Goal: Transaction & Acquisition: Obtain resource

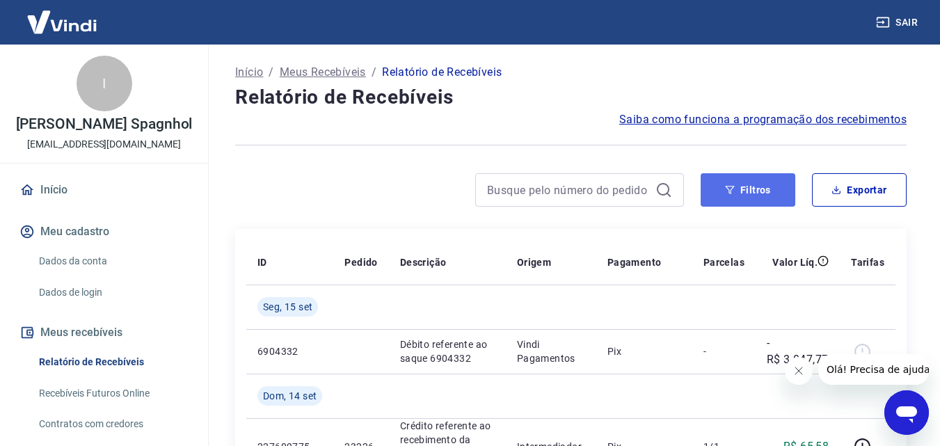
click at [716, 188] on button "Filtros" at bounding box center [748, 189] width 95 height 33
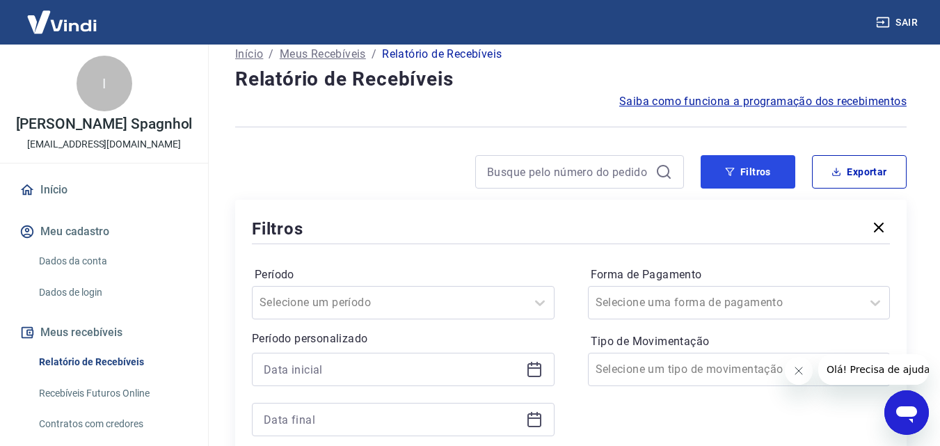
scroll to position [139, 0]
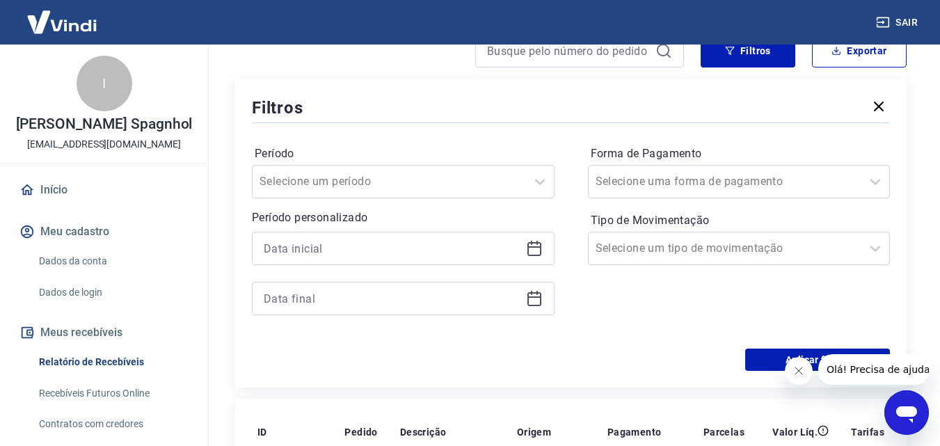
click at [536, 248] on icon at bounding box center [534, 248] width 17 height 17
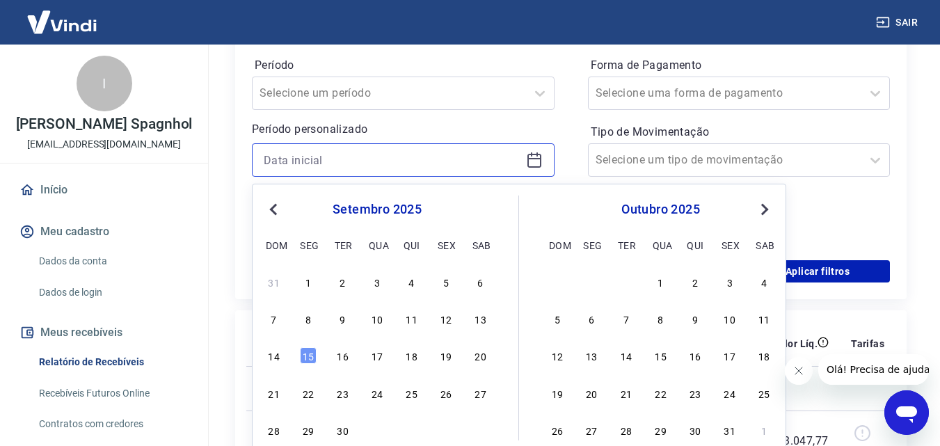
scroll to position [348, 0]
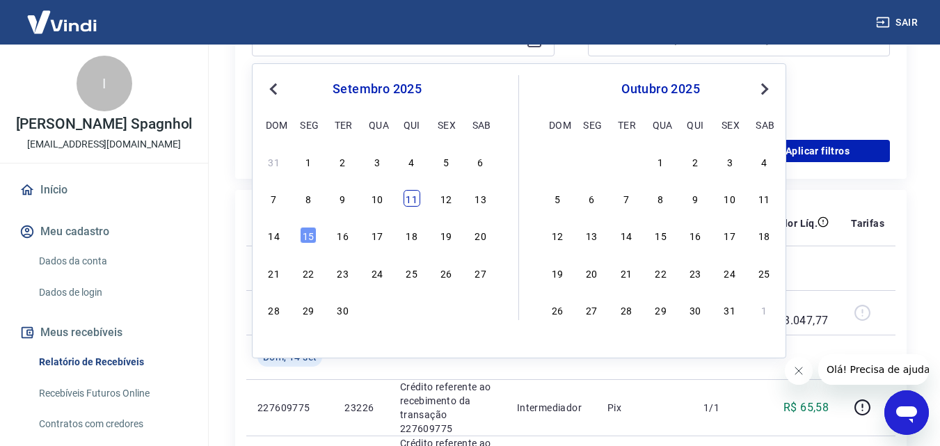
click at [415, 193] on div "11" at bounding box center [412, 198] width 17 height 17
type input "11/09/2025"
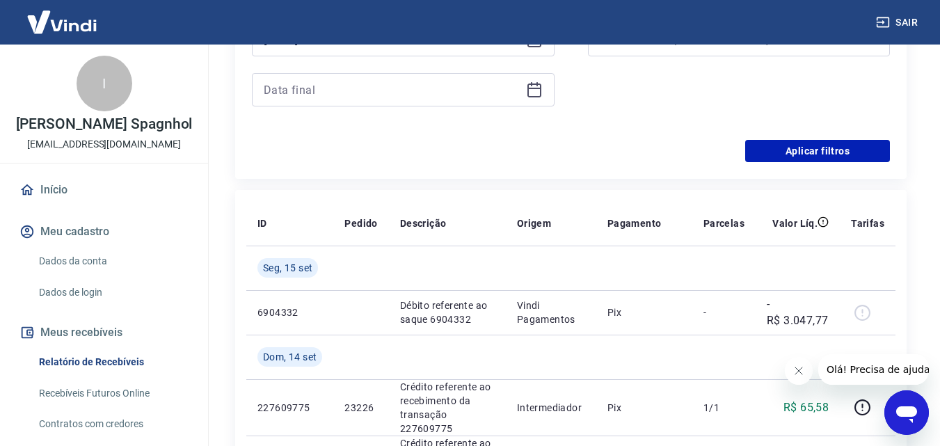
click at [538, 84] on icon at bounding box center [535, 91] width 14 height 14
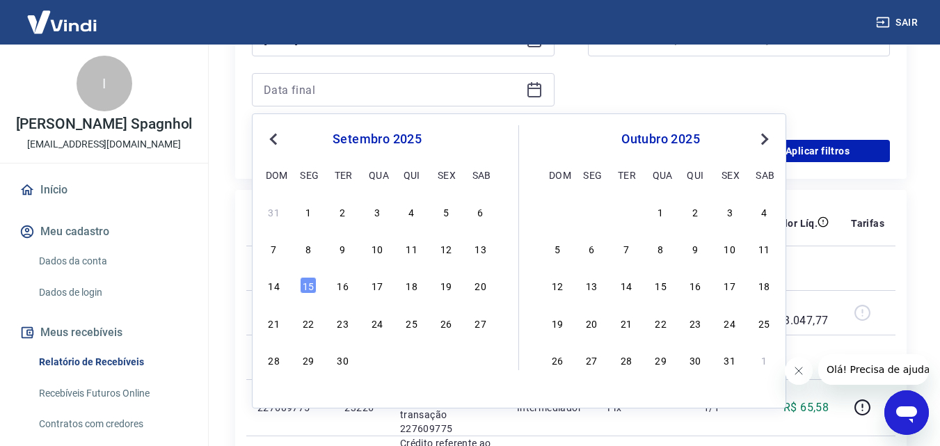
click at [435, 253] on div "7 8 9 10 11 12 13" at bounding box center [377, 249] width 227 height 20
click at [450, 251] on div "12" at bounding box center [446, 248] width 17 height 17
type input "12/09/2025"
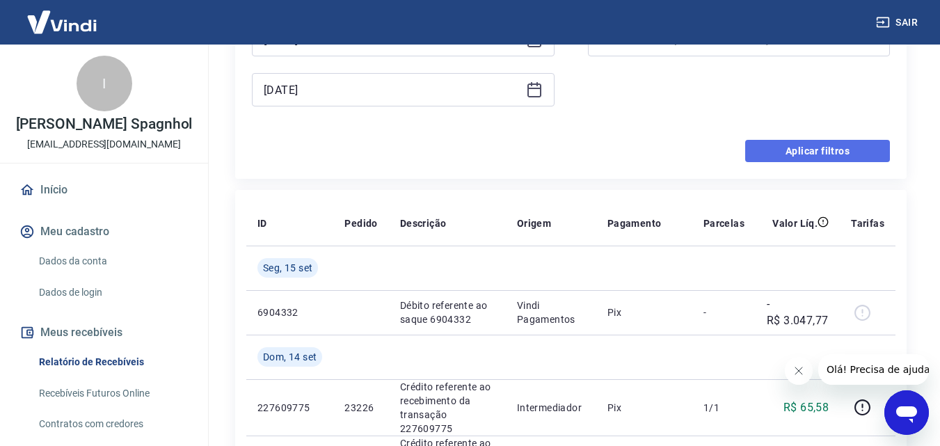
click at [803, 147] on button "Aplicar filtros" at bounding box center [817, 151] width 145 height 22
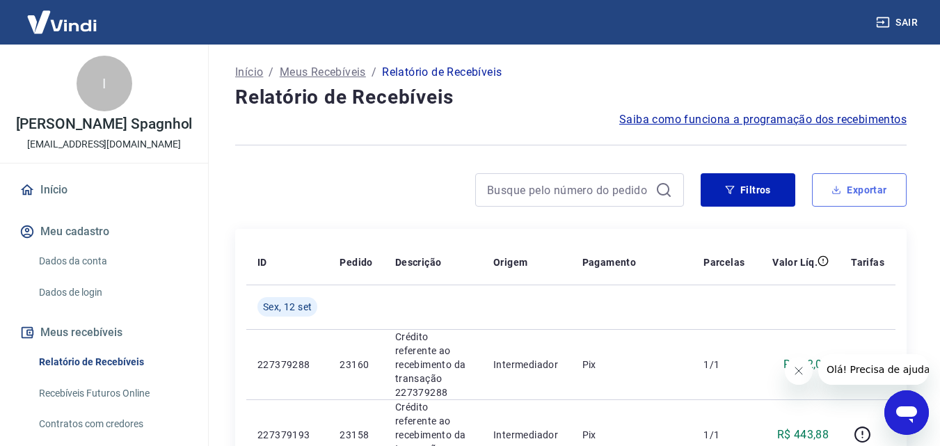
click at [883, 187] on button "Exportar" at bounding box center [859, 189] width 95 height 33
type input "11/09/2025"
type input "12/09/2025"
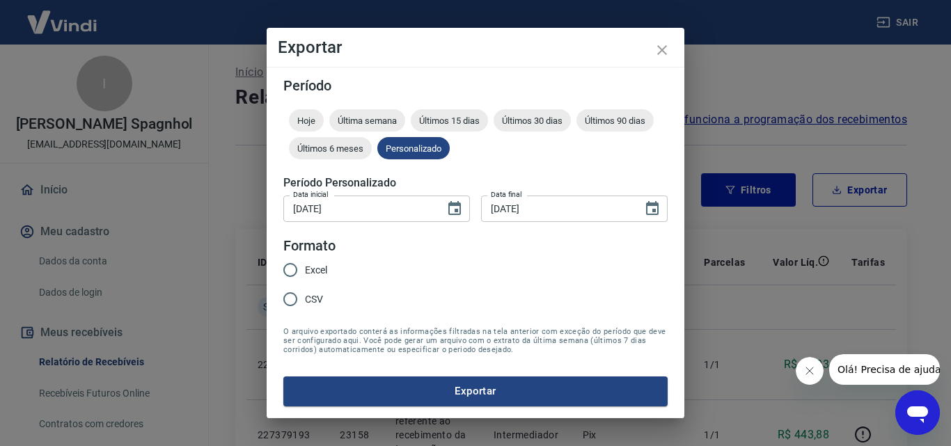
click at [303, 269] on input "Excel" at bounding box center [290, 269] width 29 height 29
radio input "true"
click at [392, 383] on button "Exportar" at bounding box center [475, 391] width 384 height 29
